Goal: Navigation & Orientation: Understand site structure

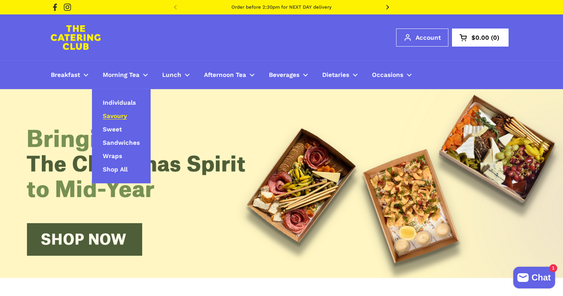
click at [116, 115] on span "Savoury" at bounding box center [115, 116] width 24 height 8
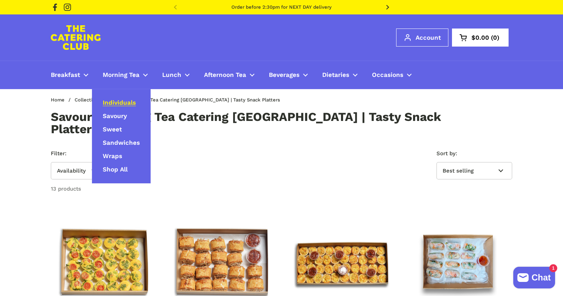
click at [122, 107] on link "Individuals" at bounding box center [119, 102] width 55 height 13
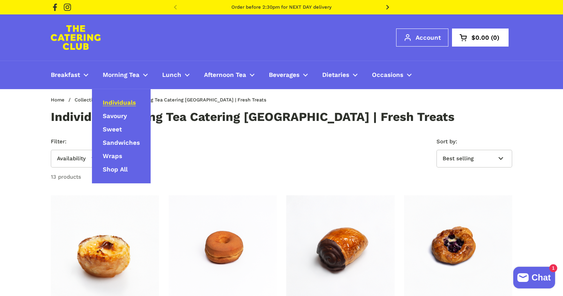
click at [122, 105] on span "Individuals" at bounding box center [119, 103] width 33 height 8
click at [123, 112] on span "Savoury" at bounding box center [115, 116] width 24 height 8
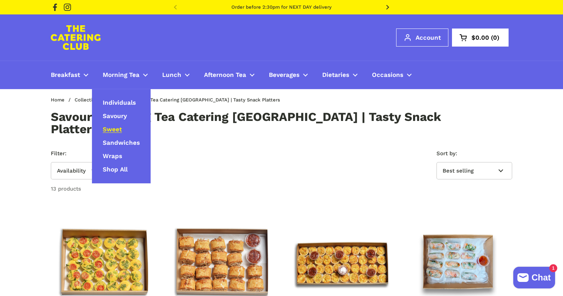
click at [116, 124] on link "Sweet" at bounding box center [112, 129] width 41 height 13
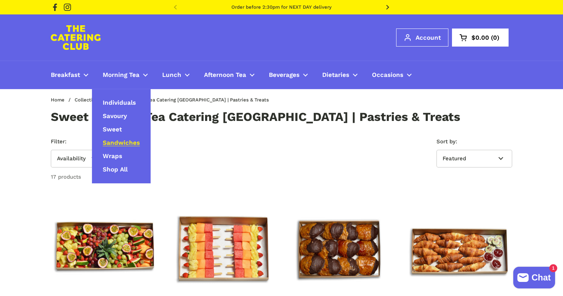
click at [123, 141] on span "Sandwiches" at bounding box center [121, 143] width 37 height 8
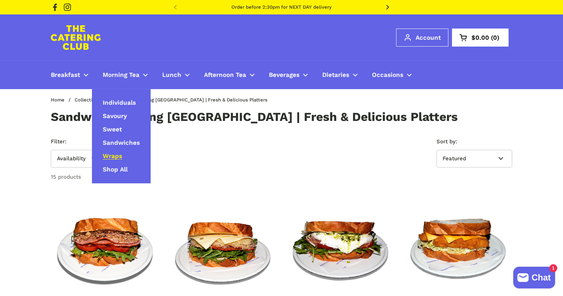
click at [121, 153] on span "Wraps" at bounding box center [112, 156] width 19 height 8
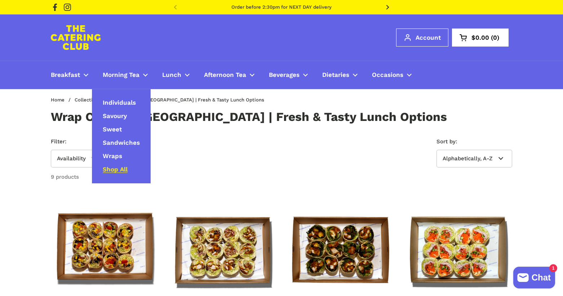
click at [123, 167] on span "Shop All" at bounding box center [115, 169] width 25 height 8
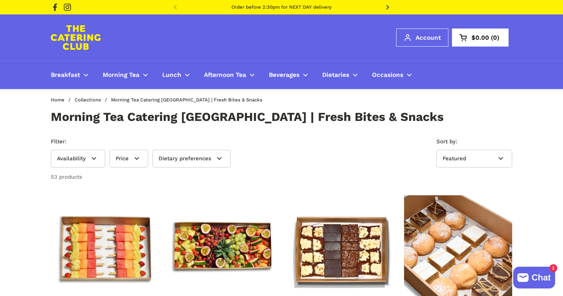
click at [84, 37] on img at bounding box center [76, 37] width 50 height 25
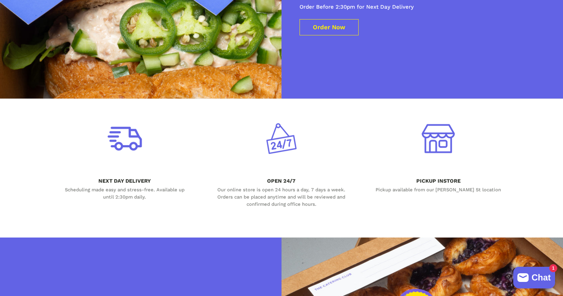
scroll to position [2091, 0]
